Goal: Task Accomplishment & Management: Submit feedback/report problem

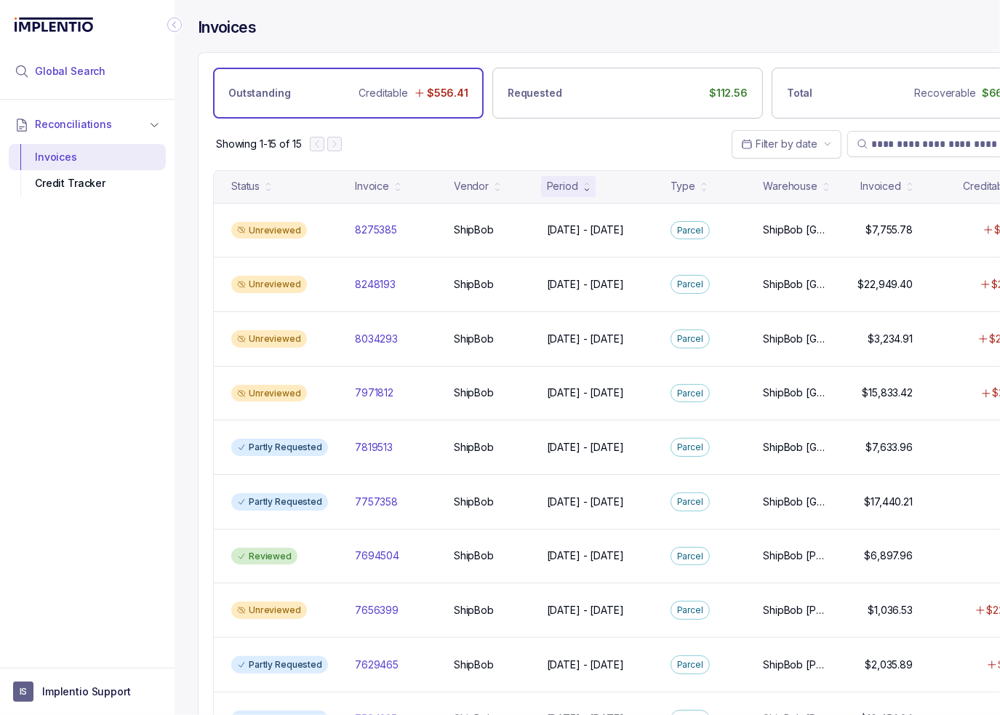
click at [79, 75] on span "Global Search" at bounding box center [70, 71] width 71 height 15
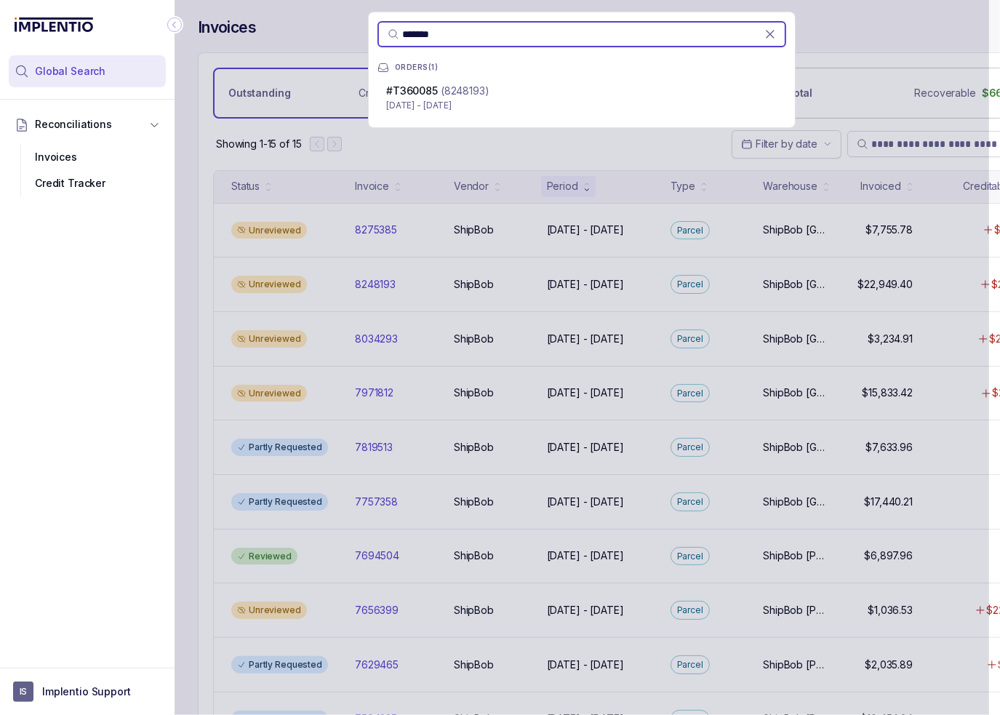
type input "*******"
click at [496, 89] on div "# T360085 (8248193)" at bounding box center [581, 91] width 391 height 15
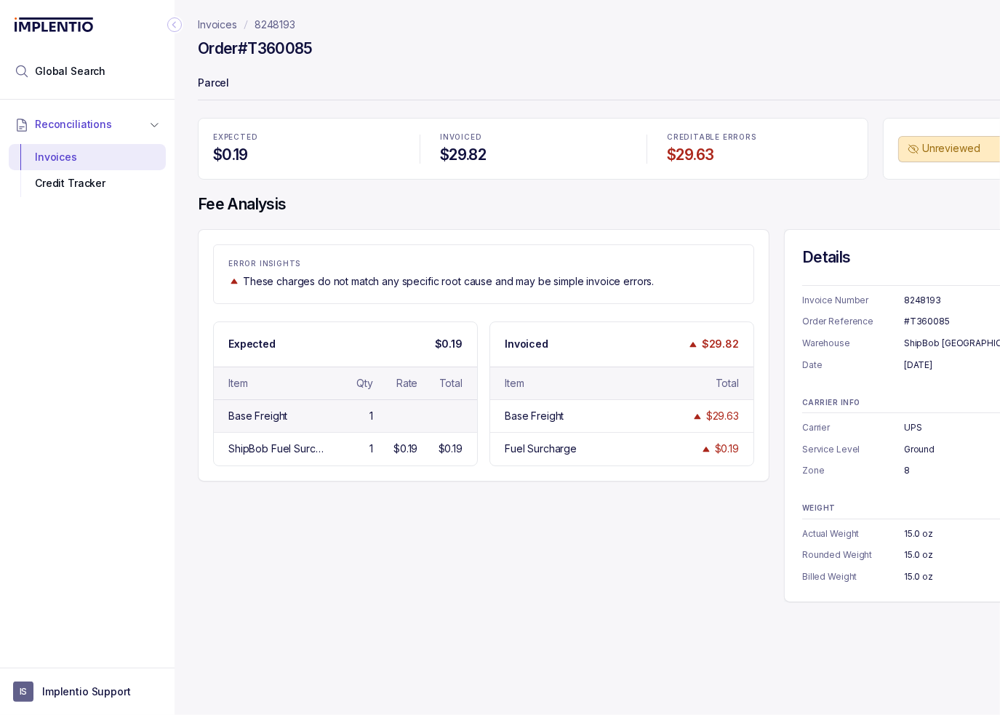
click at [265, 421] on div "Base Freight" at bounding box center [257, 416] width 59 height 15
click at [315, 458] on div "ShipBob Fuel Surcharge < 1lb 1 $0.19 $0.19" at bounding box center [345, 448] width 263 height 33
click at [179, 28] on icon "Collapse Icon" at bounding box center [174, 24] width 15 height 15
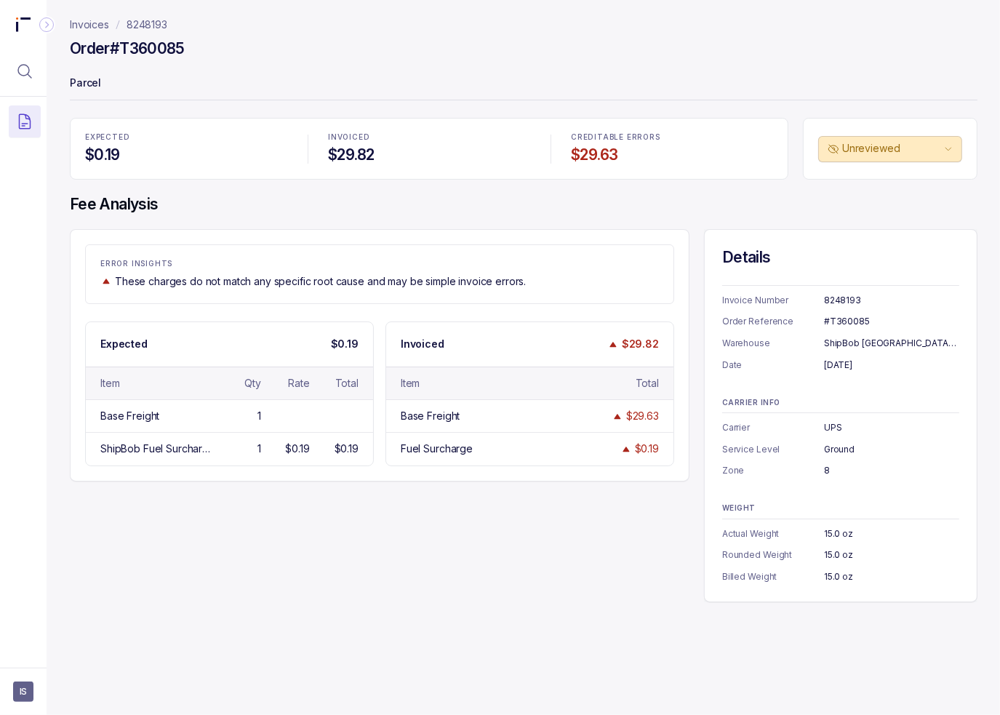
drag, startPoint x: 284, startPoint y: 540, endPoint x: 323, endPoint y: 536, distance: 39.5
click at [284, 540] on div "ERROR INSIGHTS These charges do not match any specific root cause and may be si…" at bounding box center [524, 415] width 908 height 373
click at [446, 216] on div "EXPECTED $0.19 INVOICED $29.82 CREDITABLE ERRORS $29.63 Unreviewed Fee Analysis…" at bounding box center [524, 360] width 908 height 484
click at [206, 226] on div "EXPECTED $0.19 INVOICED $29.82 CREDITABLE ERRORS $29.63 Unreviewed Fee Analysis…" at bounding box center [524, 360] width 908 height 484
click at [230, 78] on p "Parcel" at bounding box center [524, 84] width 908 height 29
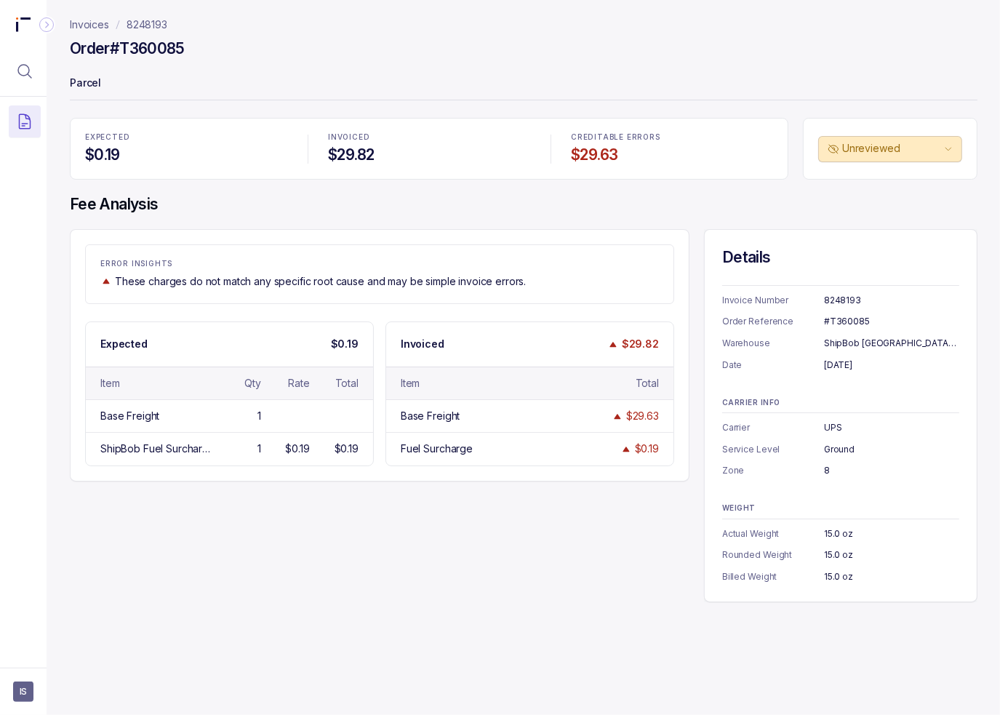
click at [285, 31] on nav "Invoices 8248193" at bounding box center [524, 24] width 908 height 15
click at [495, 161] on h4 "$29.82" at bounding box center [429, 155] width 202 height 20
click at [684, 220] on div "EXPECTED $0.19 INVOICED $29.82 CREDITABLE ERRORS $29.63 Unreviewed Fee Analysis…" at bounding box center [524, 360] width 908 height 484
click at [22, 689] on span "IS" at bounding box center [23, 692] width 20 height 20
click at [29, 670] on li "Logout" at bounding box center [87, 660] width 150 height 23
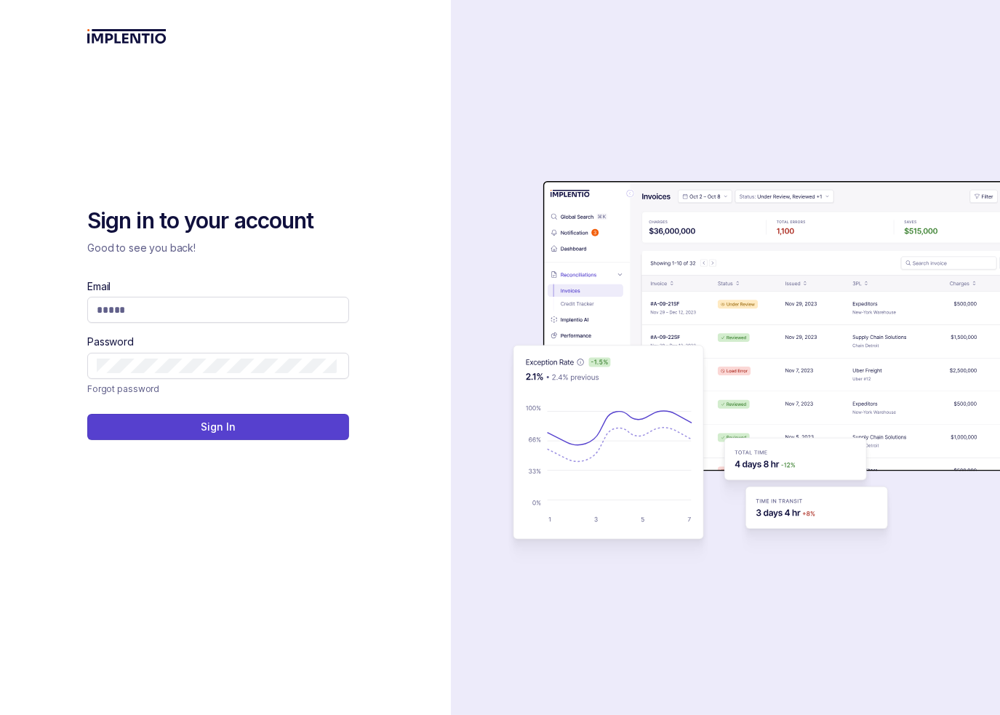
drag, startPoint x: 420, startPoint y: 201, endPoint x: 223, endPoint y: 101, distance: 220.9
click at [420, 201] on div "Sign in to your account Good to see you back! Email Password Forgot password Si…" at bounding box center [225, 357] width 451 height 715
click at [152, 310] on input "Email" at bounding box center [217, 310] width 240 height 15
type input "**********"
